Goal: Information Seeking & Learning: Find specific fact

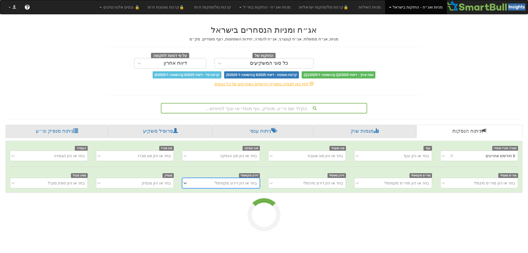
click at [274, 104] on div "הקלד שם ני״ע, מנפיק, גוף מוסדי או ענף לחיפוש..." at bounding box center [263, 107] width 205 height 9
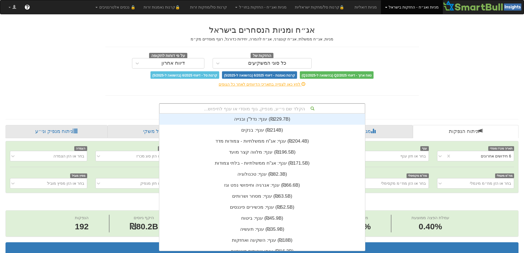
scroll to position [0, 1003]
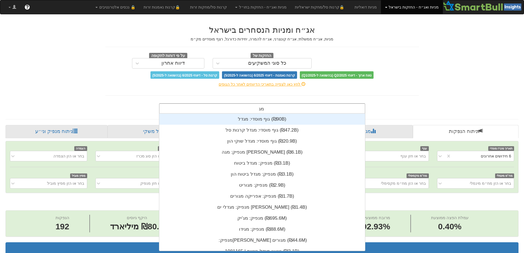
type input "מגה"
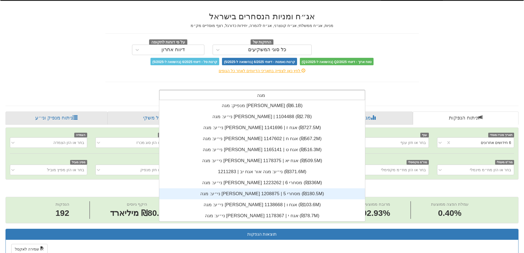
scroll to position [0, 0]
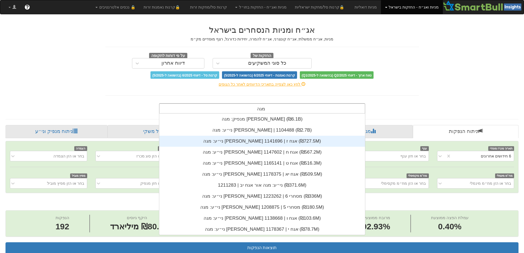
click at [274, 144] on div "ני״ע: ‏מגה [PERSON_NAME] אגח ז | 1141696 ‎(₪727.5M)‎" at bounding box center [262, 141] width 206 height 11
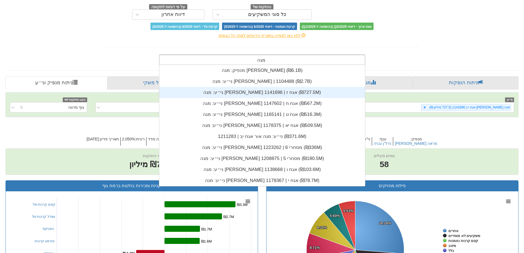
scroll to position [121, 0]
type input "מגה"
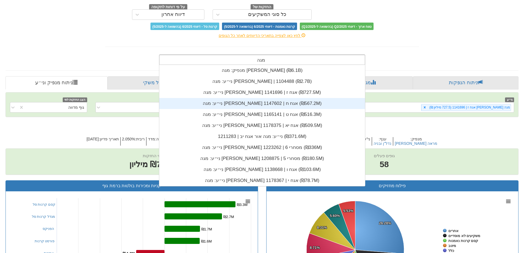
click at [299, 105] on div "ני״ע: ‏מגה [PERSON_NAME] אגח ח | 1147602 ‎(₪567.2M)‎" at bounding box center [262, 103] width 206 height 11
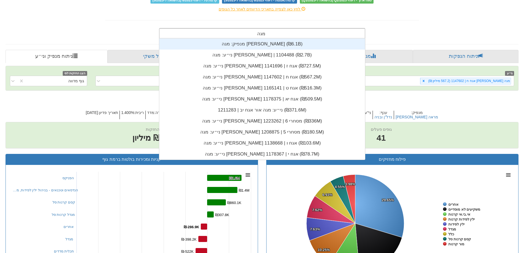
scroll to position [121, 0]
type input "מגה"
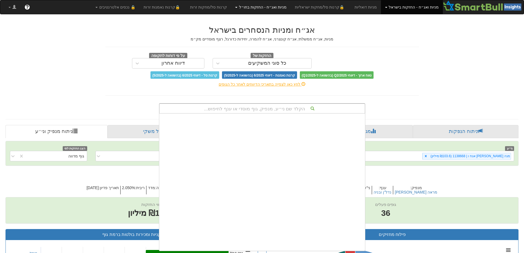
scroll to position [18231, 0]
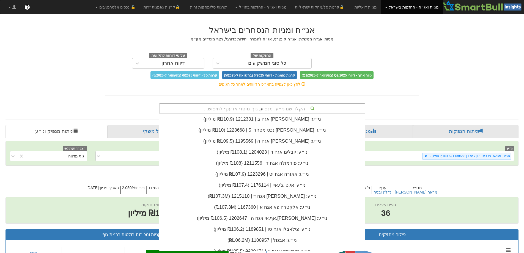
type input "מגה"
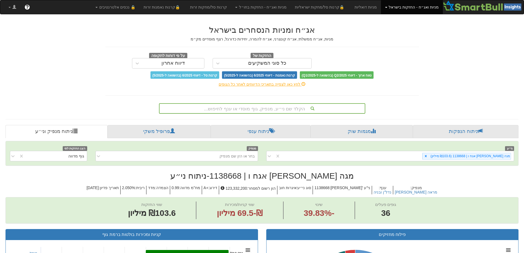
click at [268, 108] on font "הקלד שם ני״ע, מנפיק, גוף מוסדי או ענף לחיפוש..." at bounding box center [254, 108] width 101 height 5
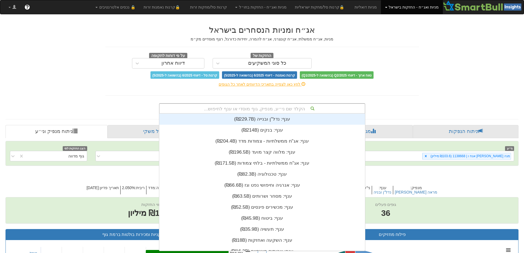
scroll to position [4, 0]
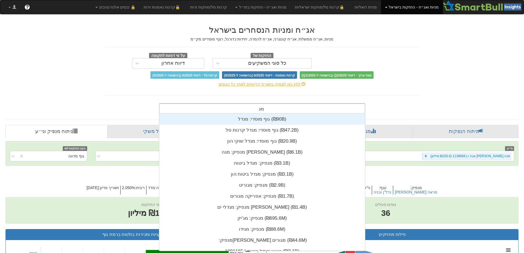
type input "מגה"
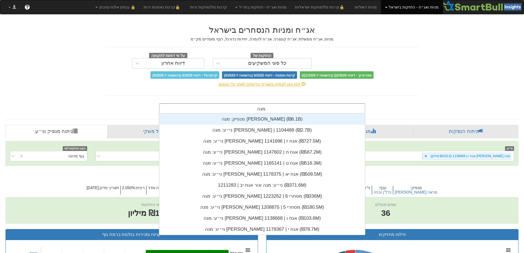
scroll to position [121, 0]
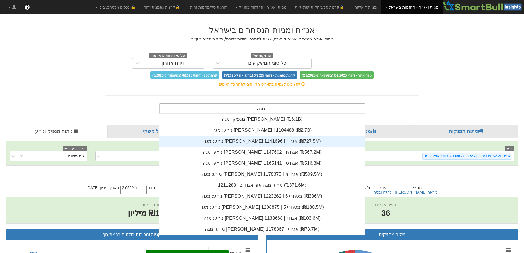
click at [268, 135] on div "ני״ע: ‏מגה [PERSON_NAME] | 1104488 ‎(₪2.7B)‎" at bounding box center [262, 130] width 206 height 11
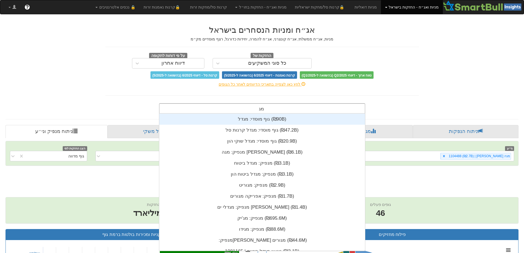
type input "מגה"
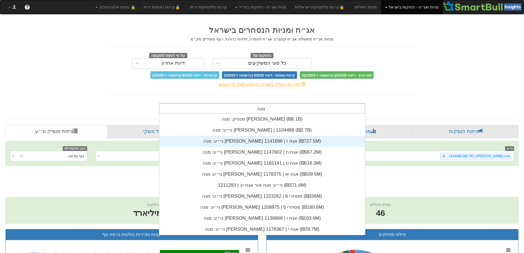
click at [264, 144] on div "ני״ע: ‏מגה [PERSON_NAME] אגח ז | 1141696 ‎(₪727.5M)‎" at bounding box center [262, 141] width 206 height 11
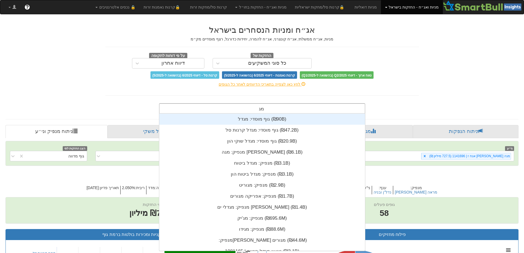
type input "מגה"
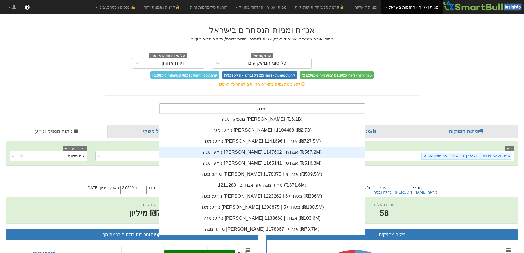
click at [259, 163] on div "ני״ע: ‏מגה [PERSON_NAME] אגח ט | 1165141 ‎(₪516.3M)‎" at bounding box center [262, 163] width 206 height 11
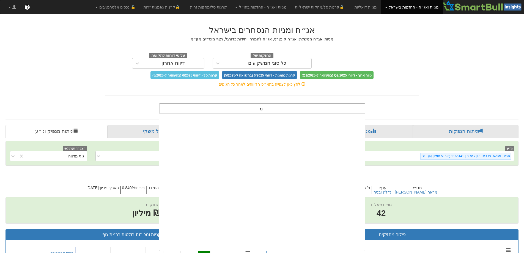
scroll to position [137, 0]
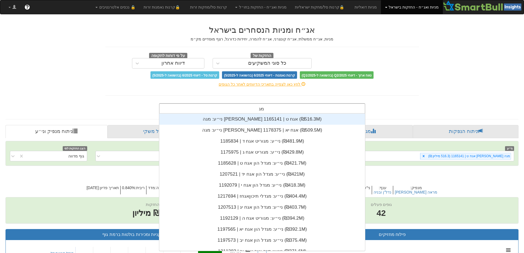
type input "מגה"
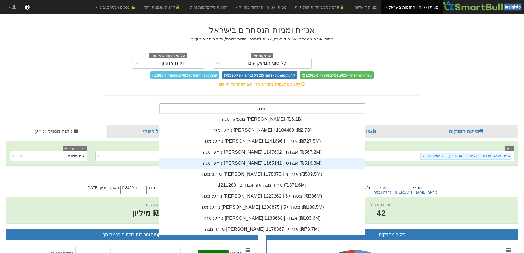
scroll to position [121, 0]
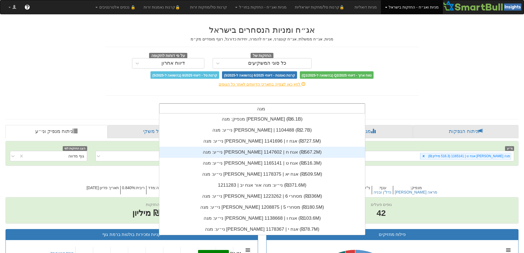
click at [263, 147] on div "ני״ע: ‏מגה [PERSON_NAME] אגח ח | 1147602 ‎(₪567.2M)‎" at bounding box center [262, 152] width 206 height 11
